Goal: Register for event/course

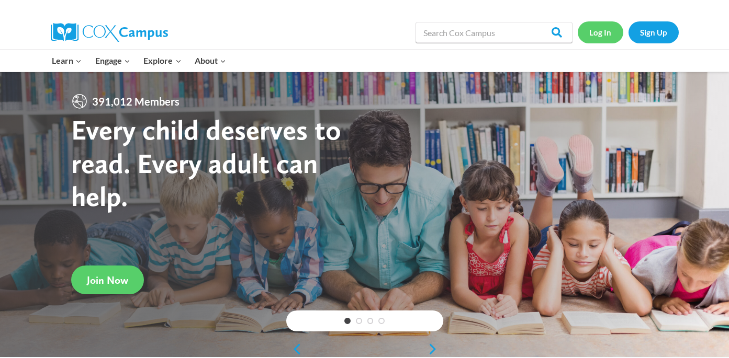
click at [599, 40] on link "Log In" at bounding box center [601, 31] width 46 height 21
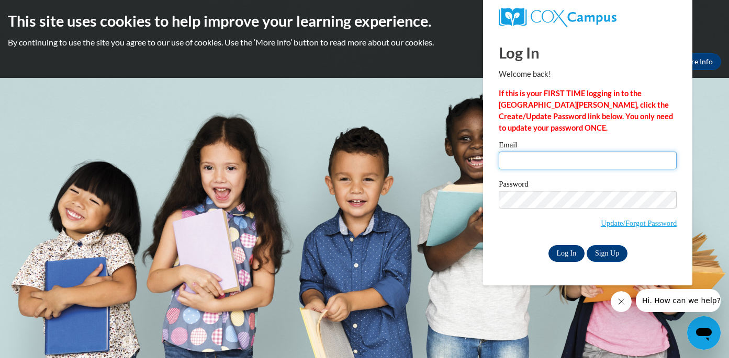
type input "hovickhaley@aasd.k12.wi.us"
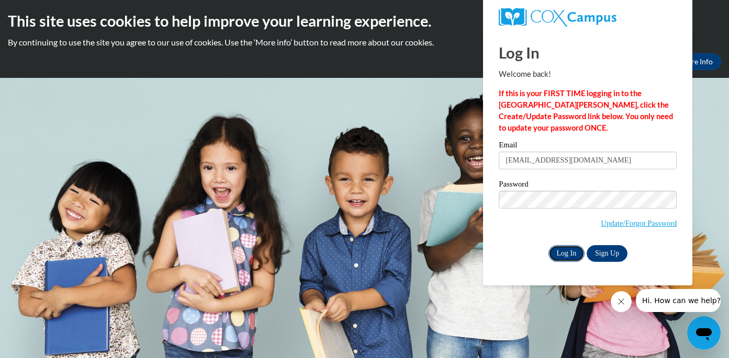
click at [567, 253] on input "Log In" at bounding box center [566, 253] width 37 height 17
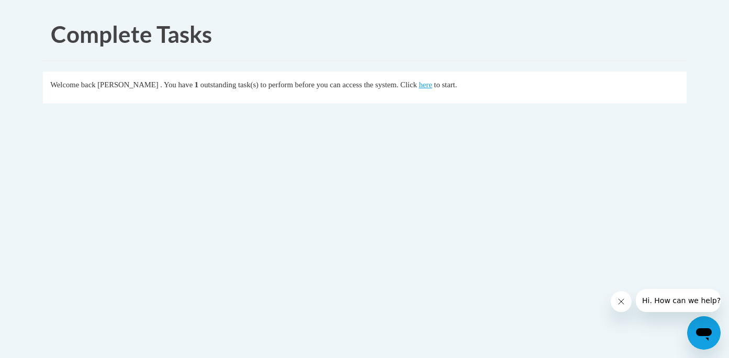
click at [442, 93] on fieldset "Welcome back Haley Hovick . You have 1 outstanding task(s) to perform before yo…" at bounding box center [365, 88] width 644 height 32
click at [432, 84] on link "here" at bounding box center [425, 85] width 13 height 8
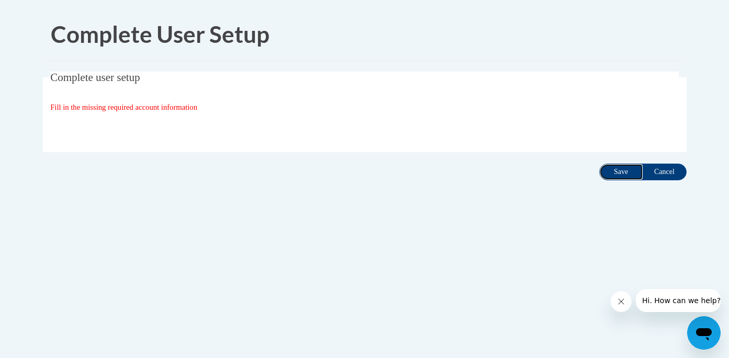
click at [622, 175] on input "Save" at bounding box center [621, 172] width 44 height 17
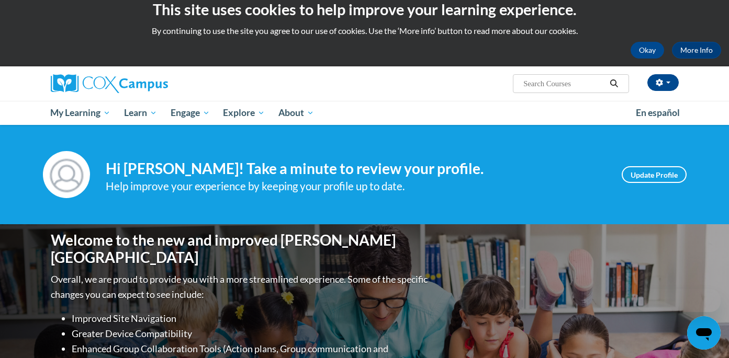
scroll to position [12, 0]
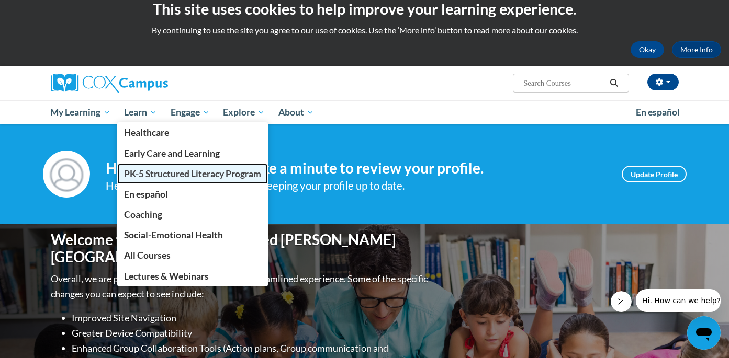
click at [166, 175] on span "PK-5 Structured Literacy Program" at bounding box center [192, 173] width 137 height 11
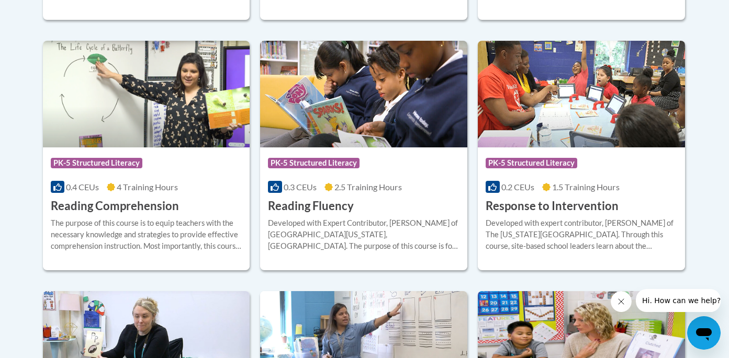
scroll to position [973, 0]
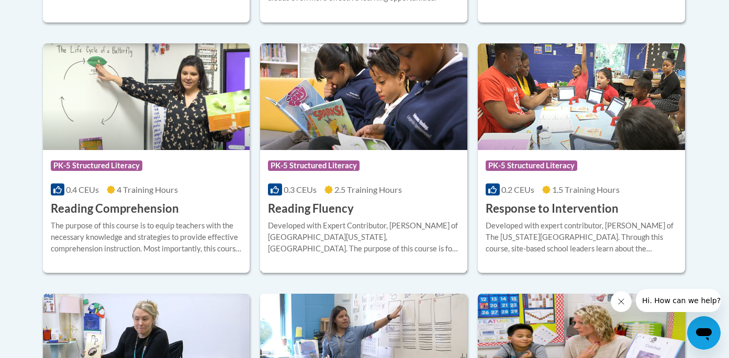
click at [324, 210] on h3 "Reading Fluency" at bounding box center [311, 209] width 86 height 16
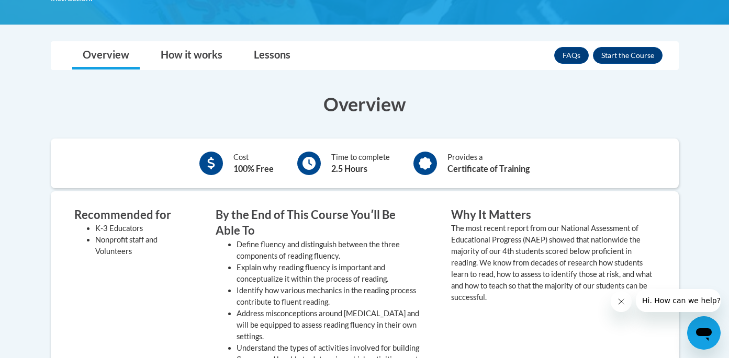
scroll to position [287, 0]
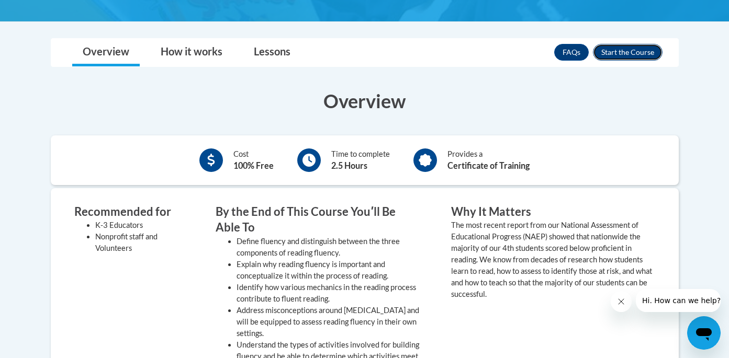
click at [623, 48] on button "Enroll" at bounding box center [628, 52] width 70 height 17
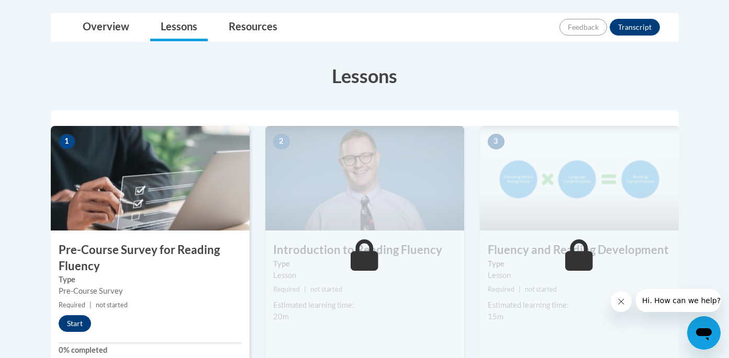
scroll to position [248, 0]
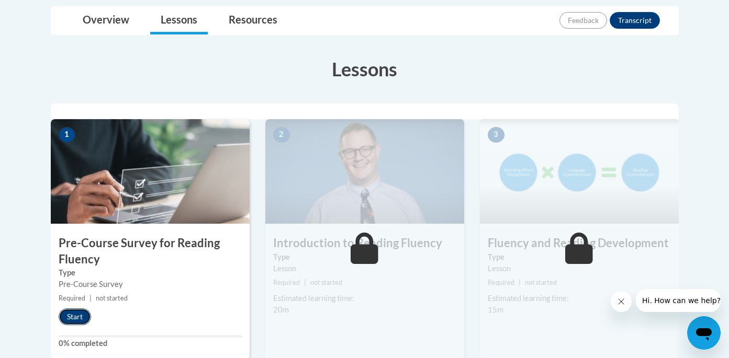
click at [77, 313] on button "Start" at bounding box center [75, 317] width 32 height 17
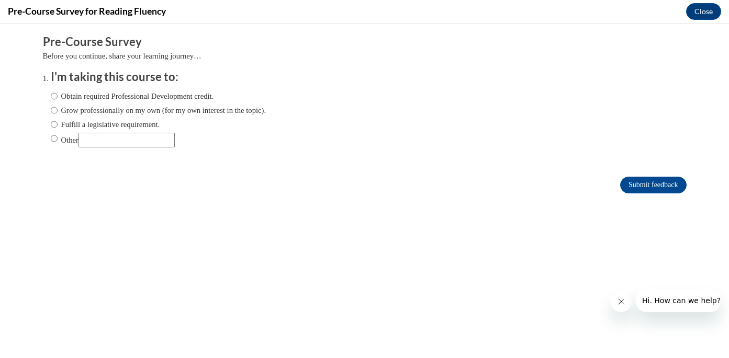
scroll to position [0, 0]
click at [126, 123] on label "Fulfill a legislative requirement." at bounding box center [105, 125] width 109 height 12
click at [58, 123] on input "Fulfill a legislative requirement." at bounding box center [54, 125] width 7 height 12
radio input "true"
click at [647, 184] on input "Submit feedback" at bounding box center [653, 185] width 66 height 17
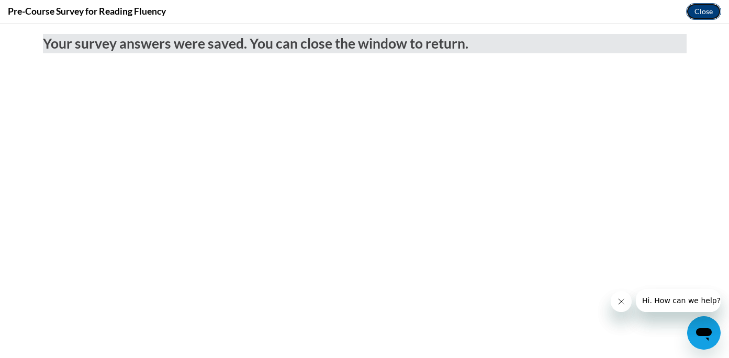
click at [706, 13] on button "Close" at bounding box center [703, 11] width 35 height 17
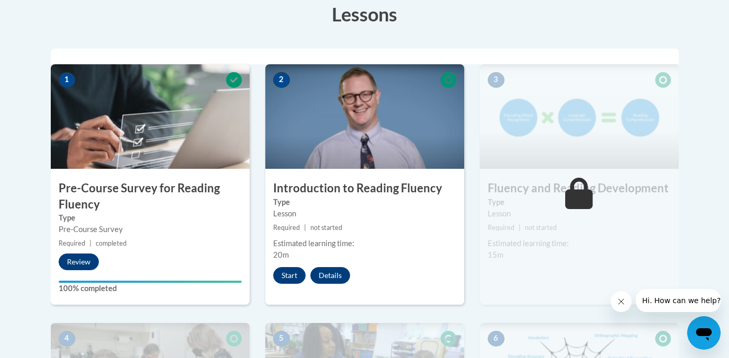
scroll to position [273, 0]
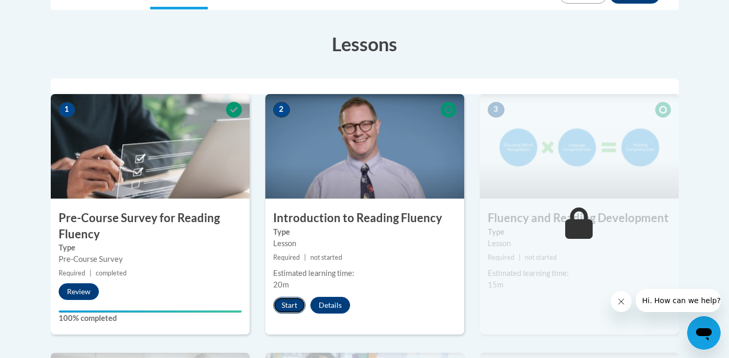
click at [296, 309] on button "Start" at bounding box center [289, 305] width 32 height 17
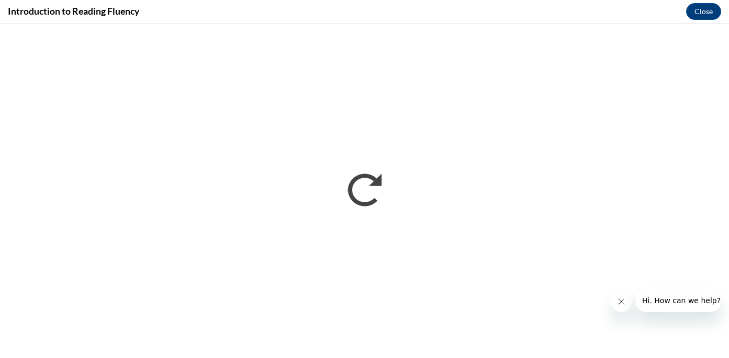
scroll to position [0, 0]
click at [622, 302] on icon "Close message from company" at bounding box center [621, 302] width 8 height 8
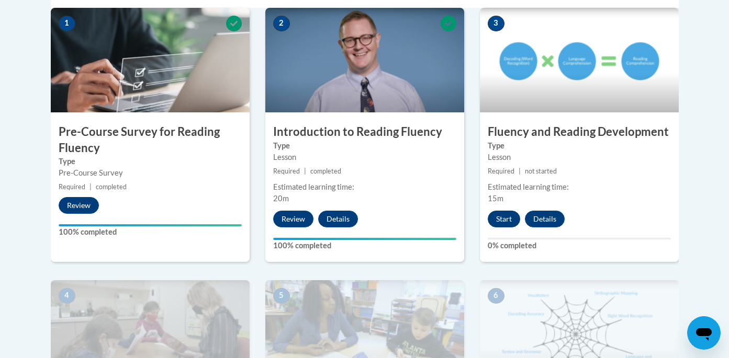
scroll to position [347, 0]
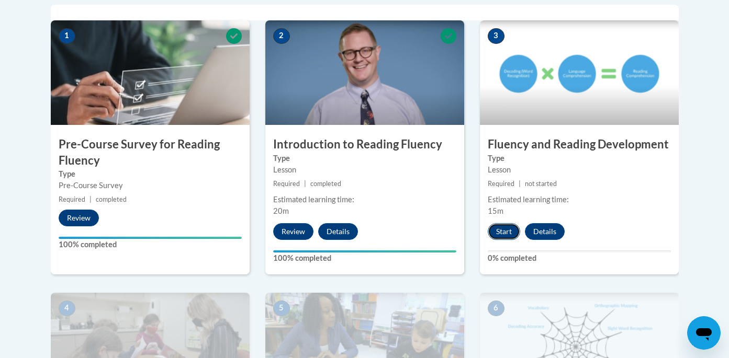
click at [506, 233] on button "Start" at bounding box center [504, 231] width 32 height 17
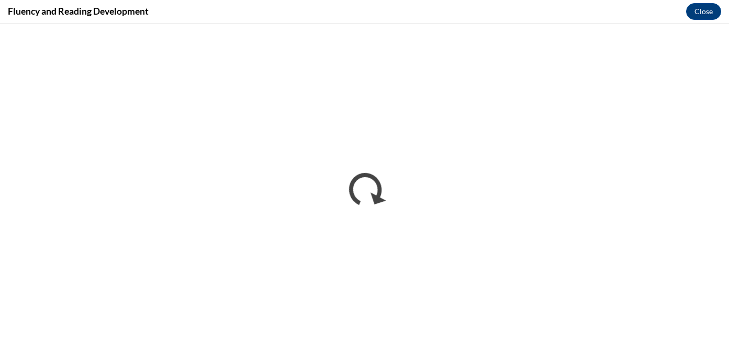
scroll to position [0, 0]
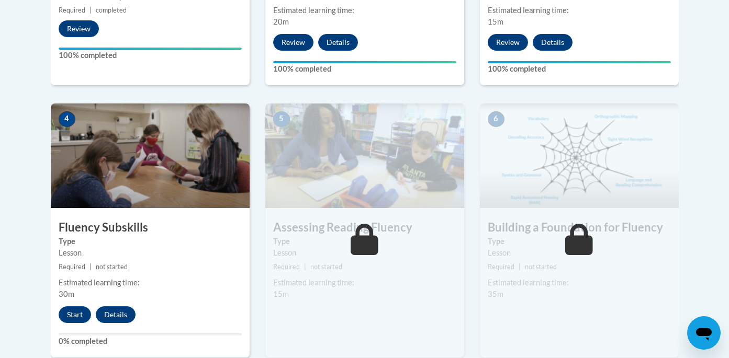
scroll to position [537, 0]
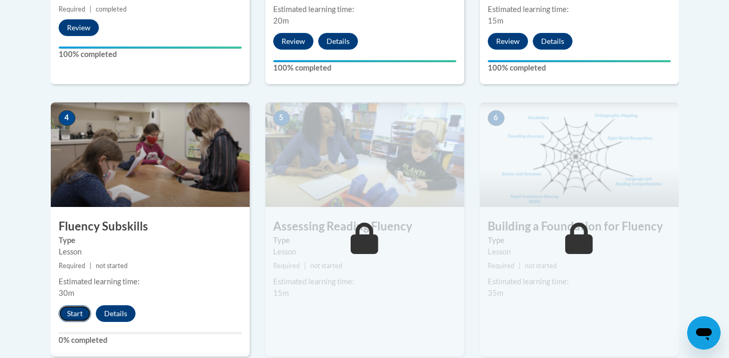
click at [74, 316] on button "Start" at bounding box center [75, 314] width 32 height 17
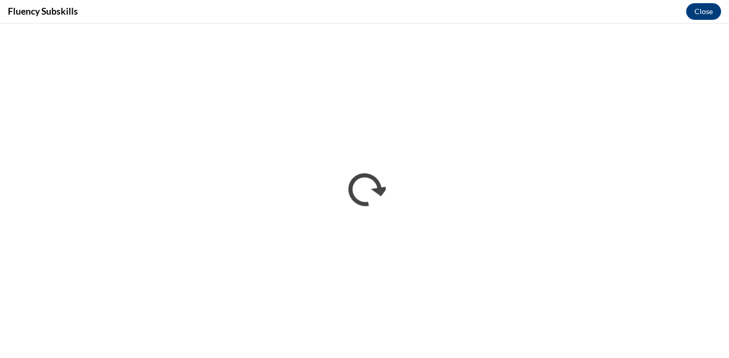
scroll to position [0, 0]
